Goal: Information Seeking & Learning: Learn about a topic

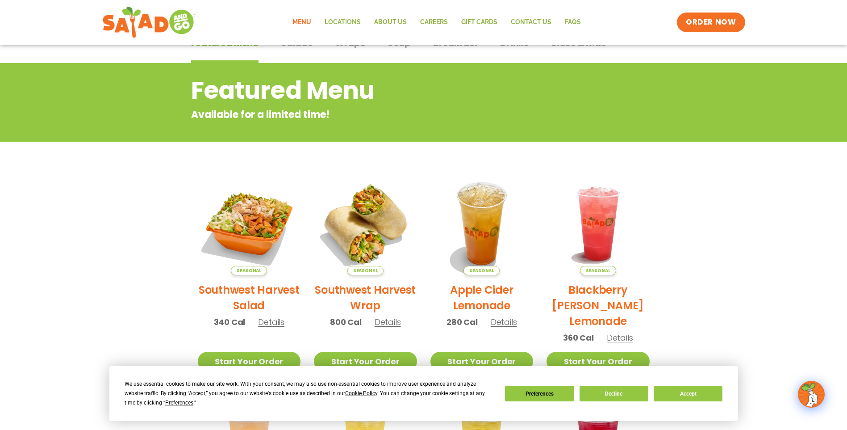
scroll to position [54, 0]
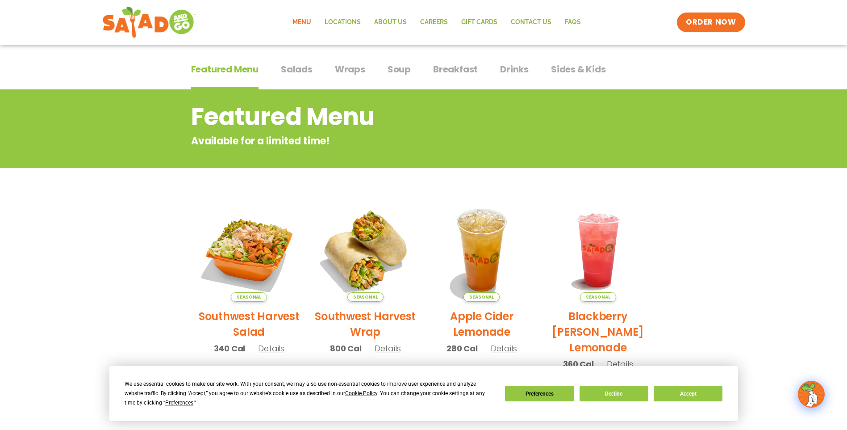
click at [370, 72] on div "Featured Menu Featured Menu Salads Salads Wraps Wraps Soup Soup Breakfast Break…" at bounding box center [423, 74] width 465 height 30
click at [357, 69] on span "Wraps" at bounding box center [350, 69] width 30 height 13
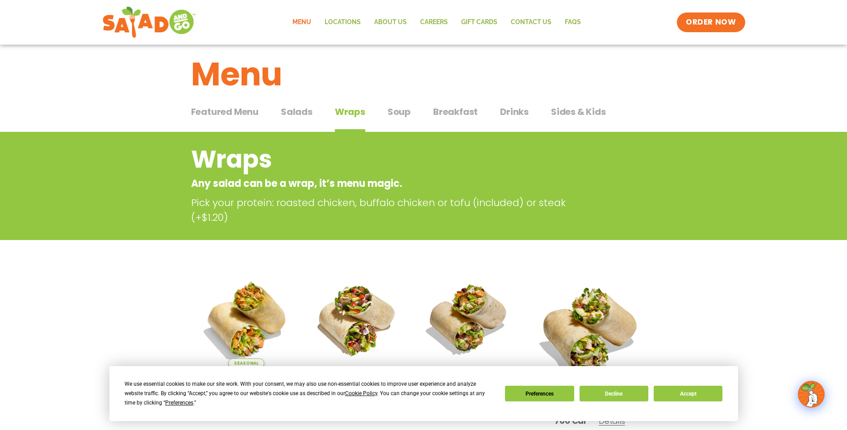
scroll to position [9, 0]
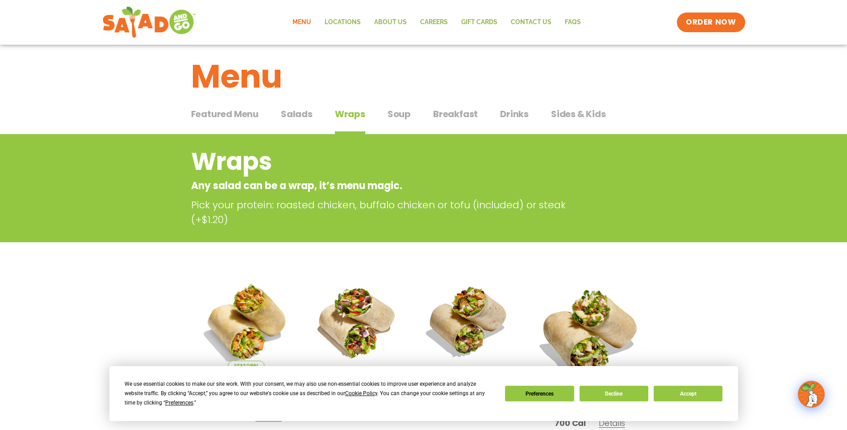
click at [411, 113] on div "Featured Menu Featured Menu Salads Salads Wraps Wraps Soup Soup Breakfast Break…" at bounding box center [423, 119] width 465 height 30
click at [404, 113] on span "Soup" at bounding box center [399, 113] width 23 height 13
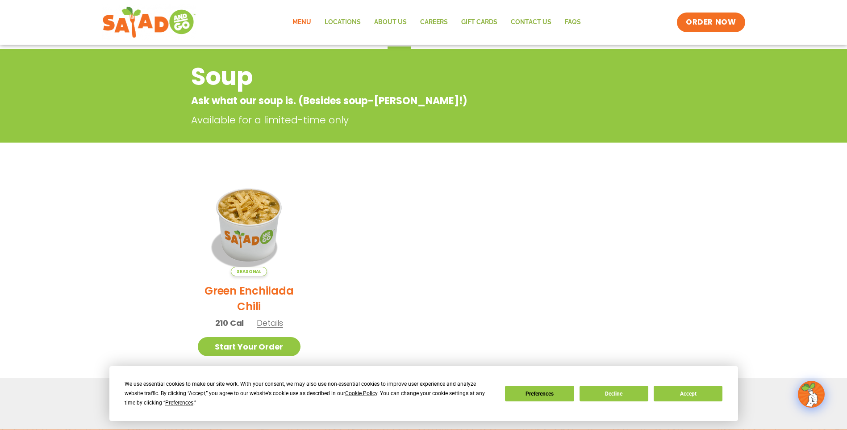
scroll to position [9, 0]
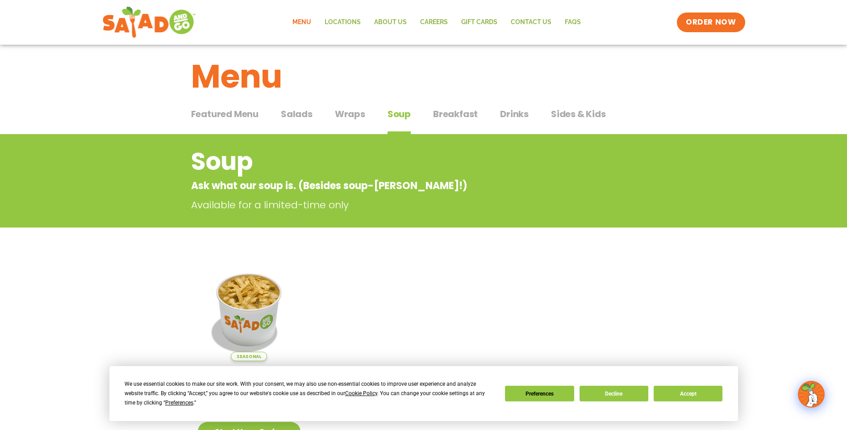
click at [457, 115] on span "Breakfast" at bounding box center [455, 113] width 45 height 13
